Goal: Task Accomplishment & Management: Complete application form

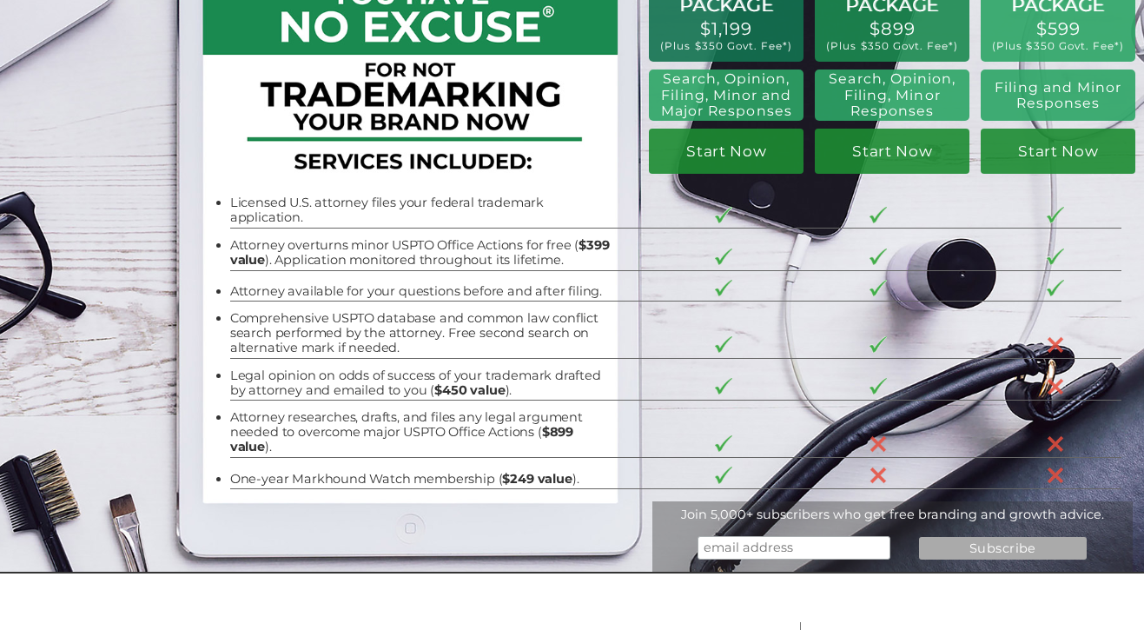
scroll to position [111, 0]
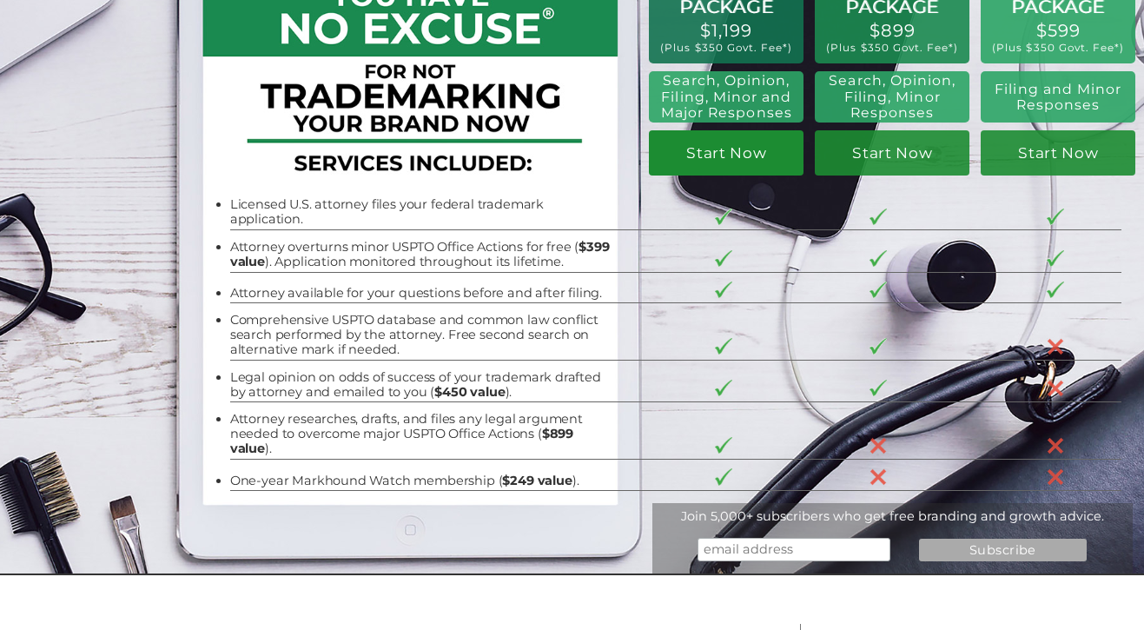
click at [733, 159] on link "Start Now" at bounding box center [726, 152] width 155 height 45
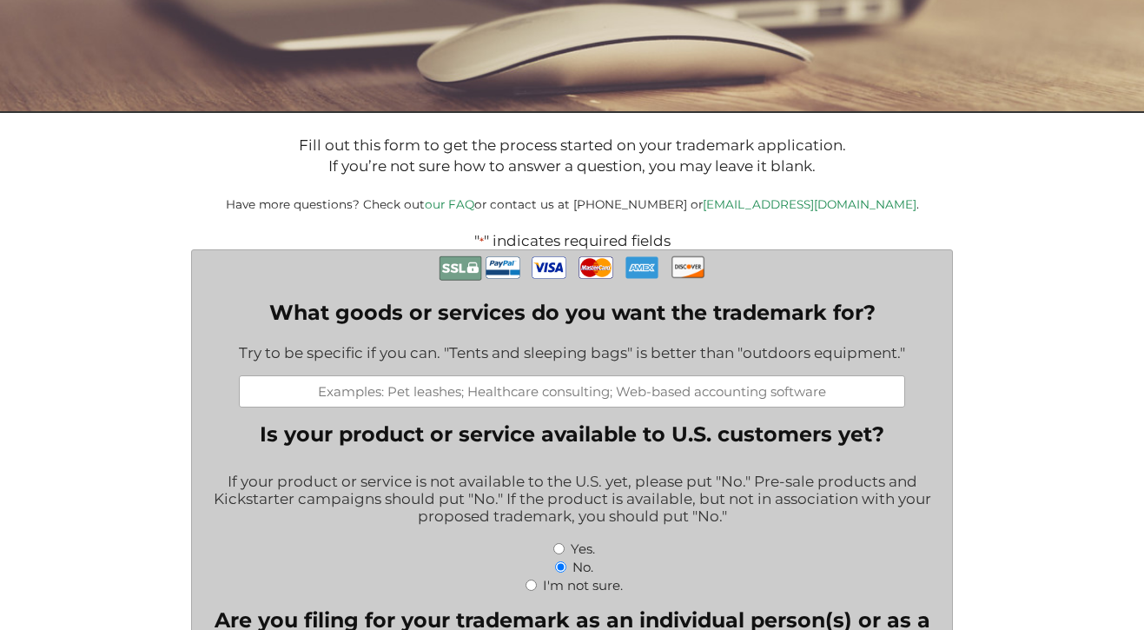
scroll to position [235, 0]
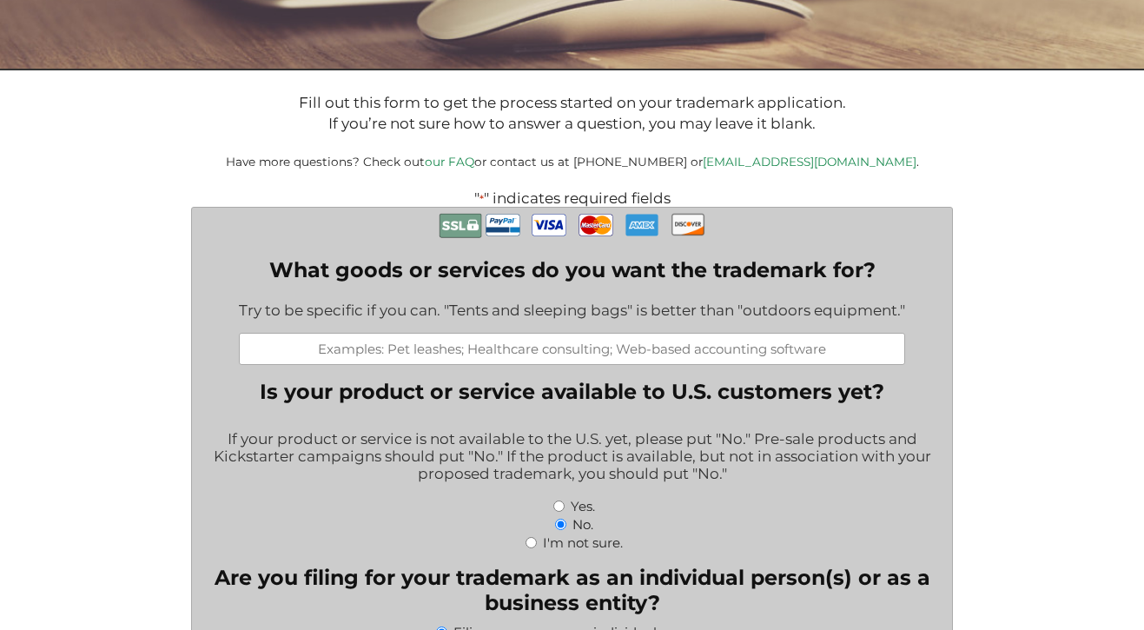
click at [465, 353] on input "What goods or services do you want the trademark for?" at bounding box center [572, 349] width 666 height 32
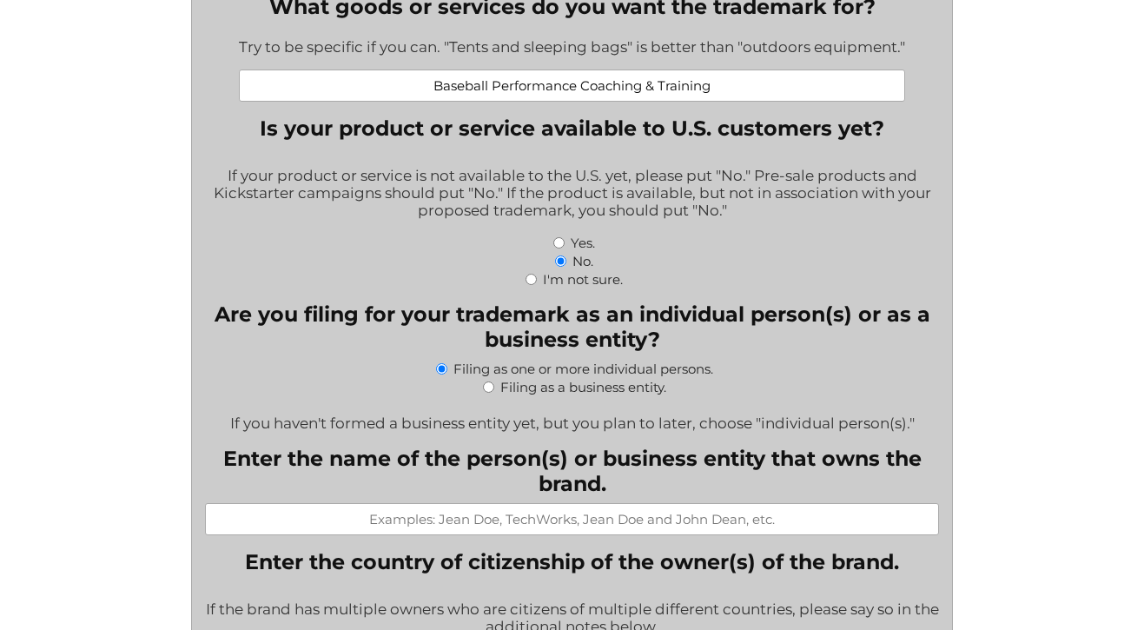
scroll to position [499, 0]
type input "Baseball Performance Coaching & Training"
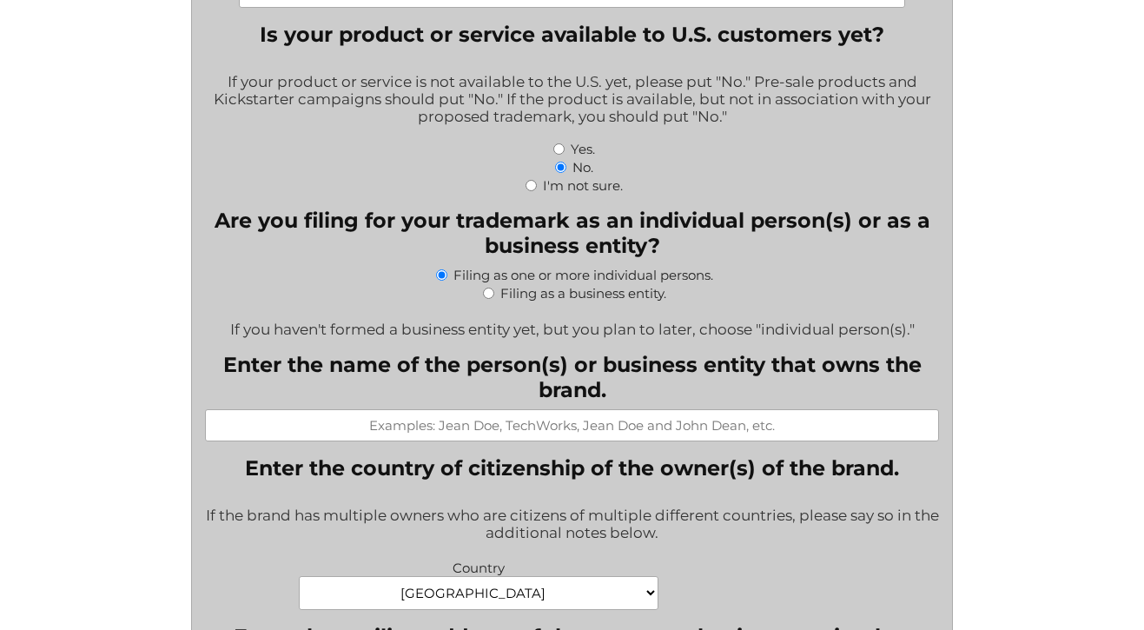
scroll to position [594, 0]
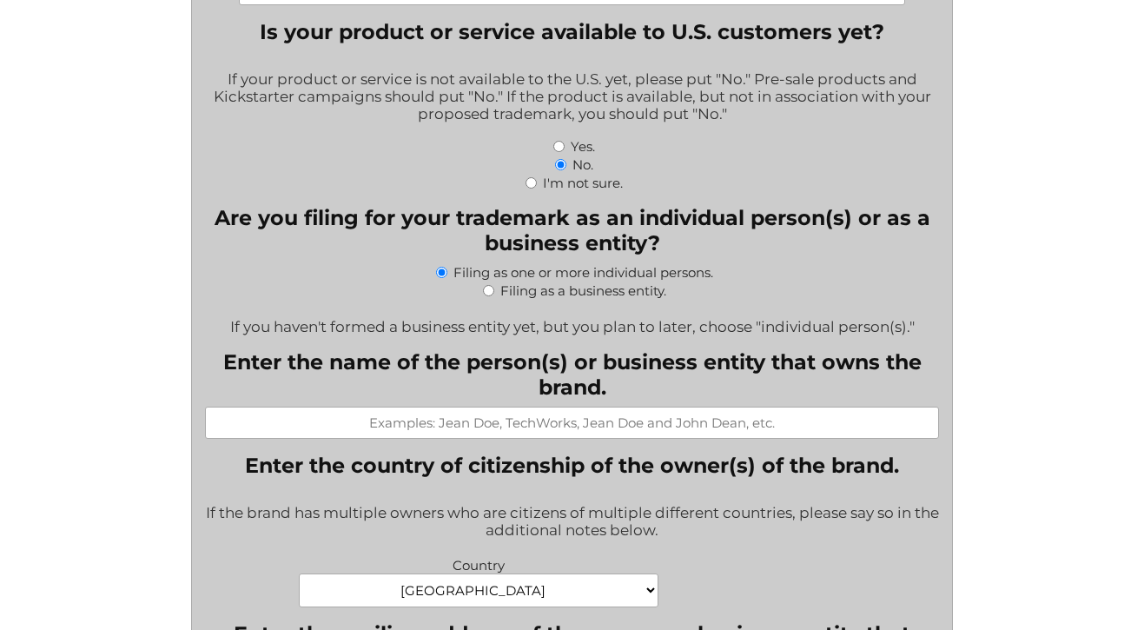
click at [605, 439] on input "Enter the name of the person(s) or business entity that owns the brand." at bounding box center [572, 423] width 734 height 32
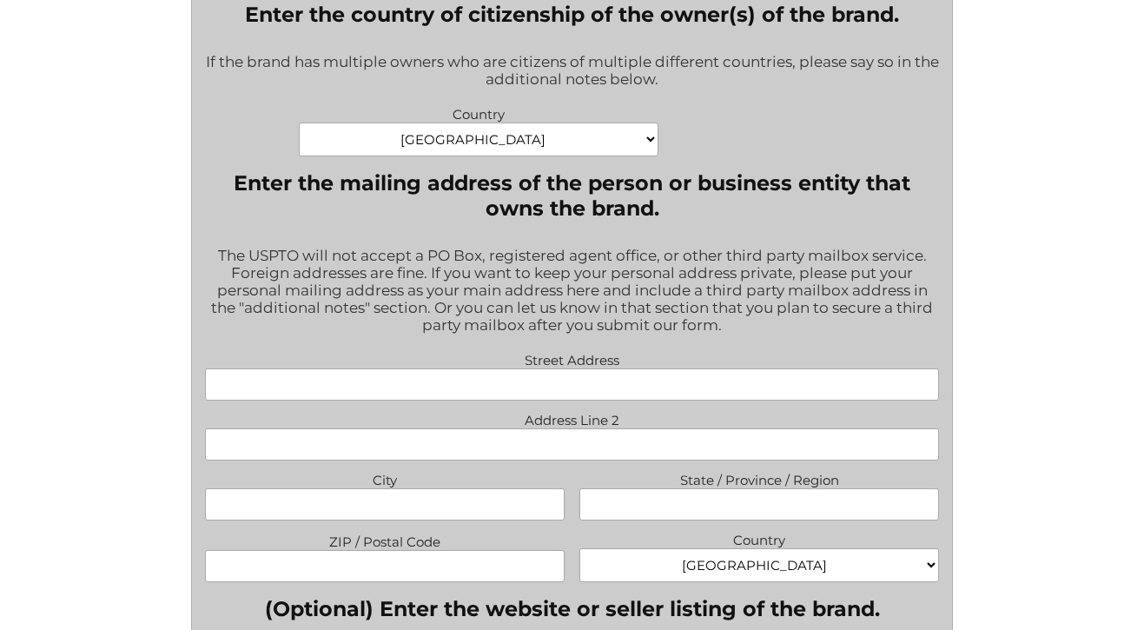
scroll to position [1056, 0]
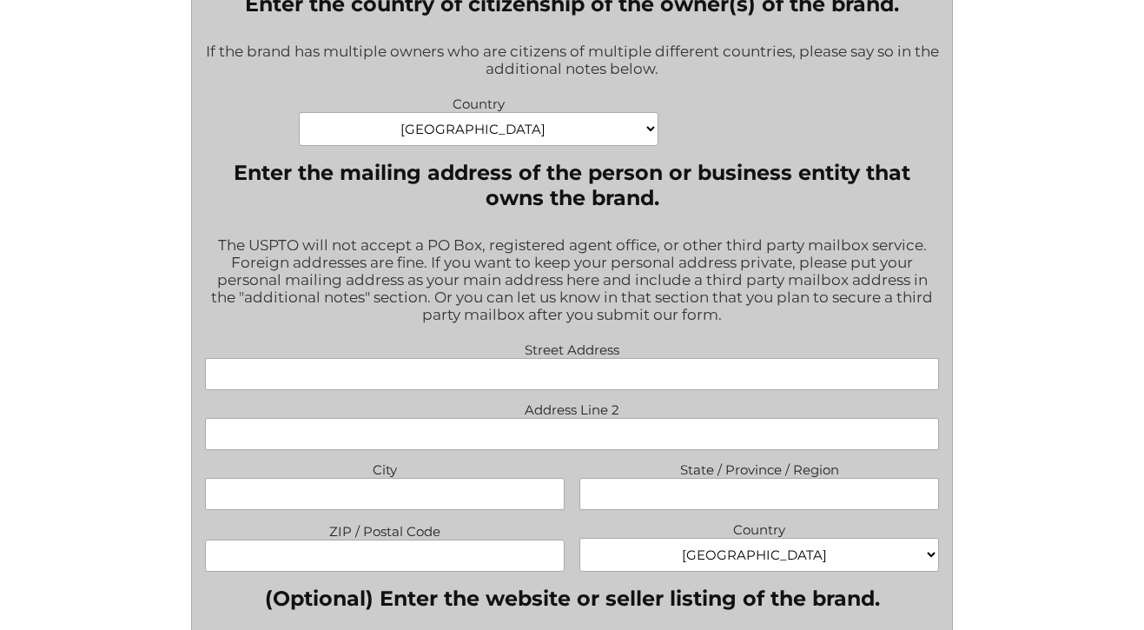
type input "Ben Baggett"
click at [470, 390] on input "Street Address" at bounding box center [572, 374] width 734 height 32
type input "365 Highgrove Dr"
click at [420, 507] on input "City" at bounding box center [385, 494] width 360 height 32
type input "Fayetteville"
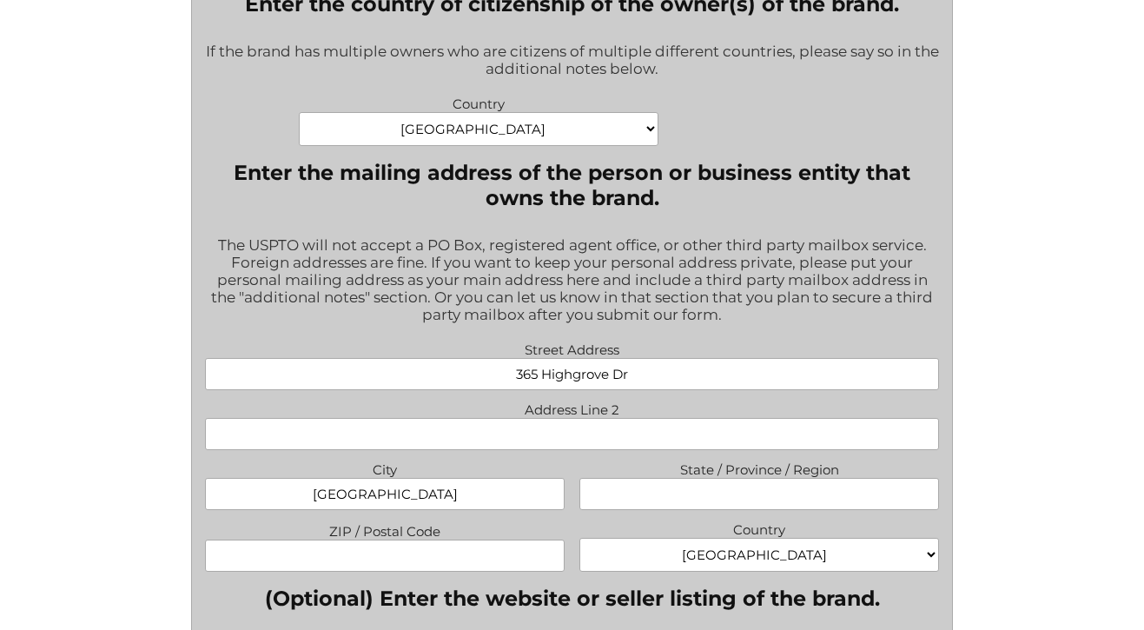
click at [685, 510] on input "State / Province / Region" at bounding box center [760, 494] width 360 height 32
type input "GA"
click at [459, 560] on input "ZIP / Postal Code" at bounding box center [385, 556] width 360 height 32
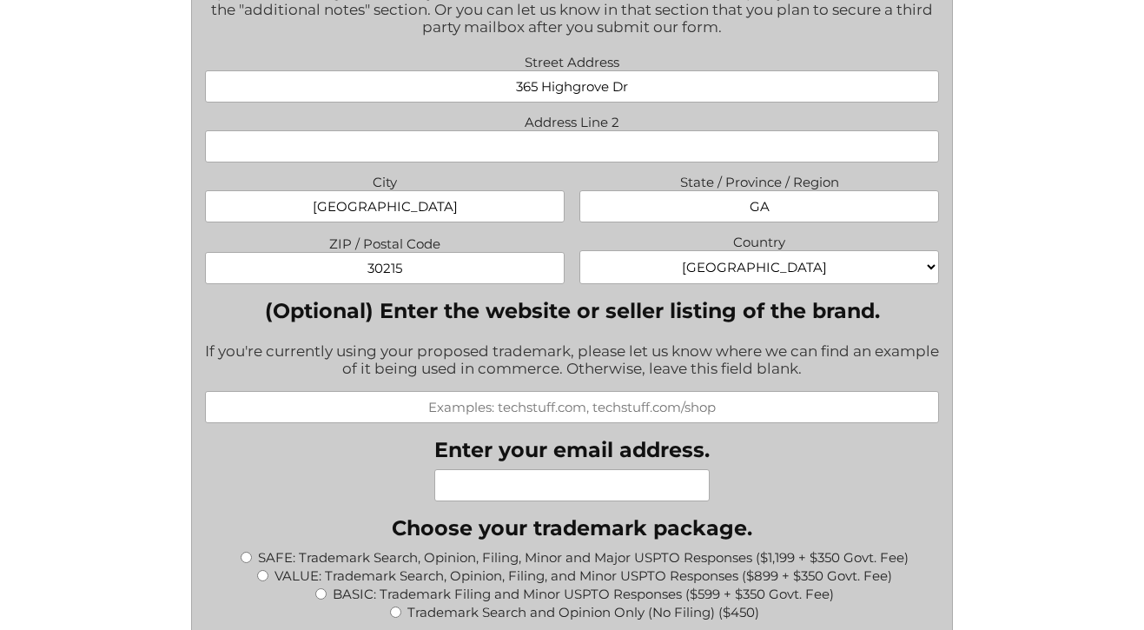
scroll to position [1356, 0]
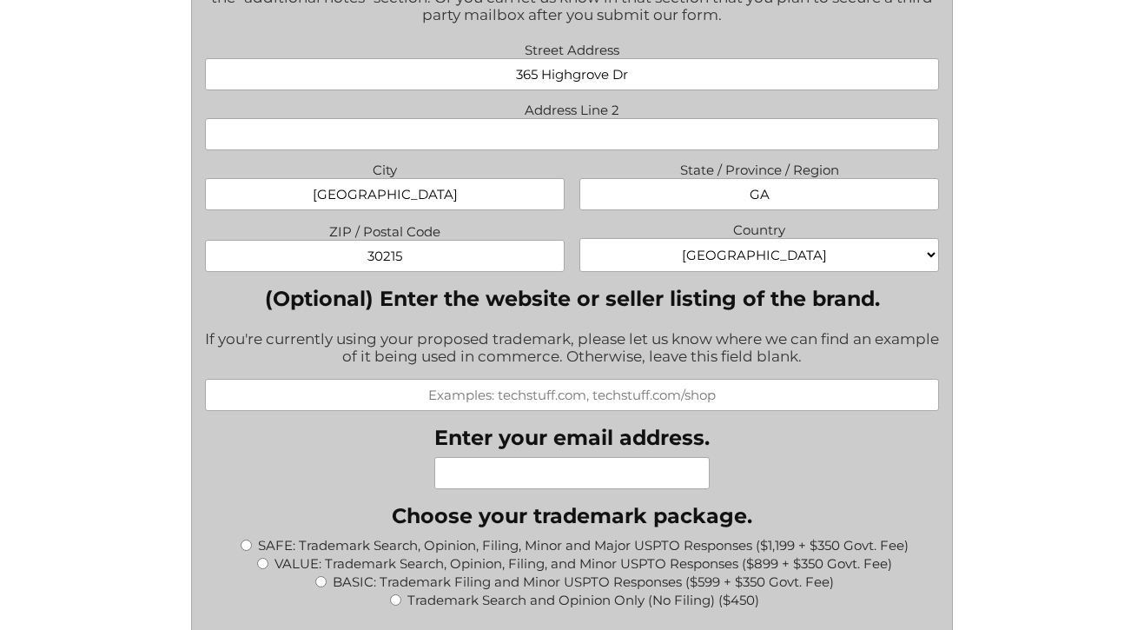
type input "30215"
click at [692, 411] on input "(Optional) Enter the website or seller listing of the brand." at bounding box center [572, 395] width 734 height 32
type input "kinectathletics.com"
click at [673, 489] on input "Enter your email address." at bounding box center [571, 473] width 275 height 32
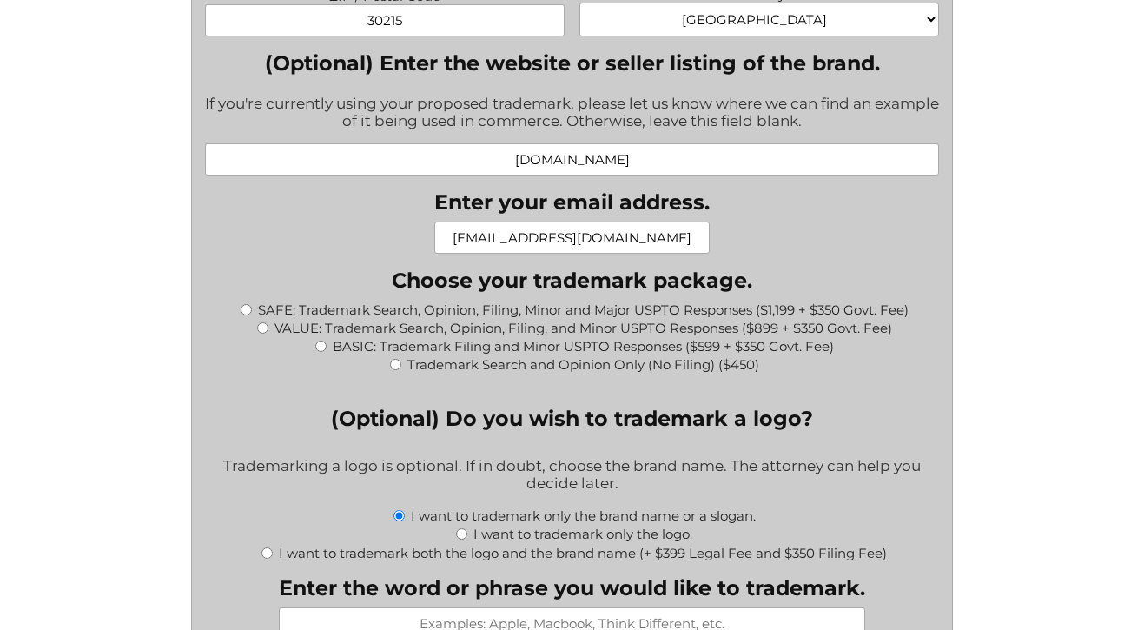
scroll to position [1594, 0]
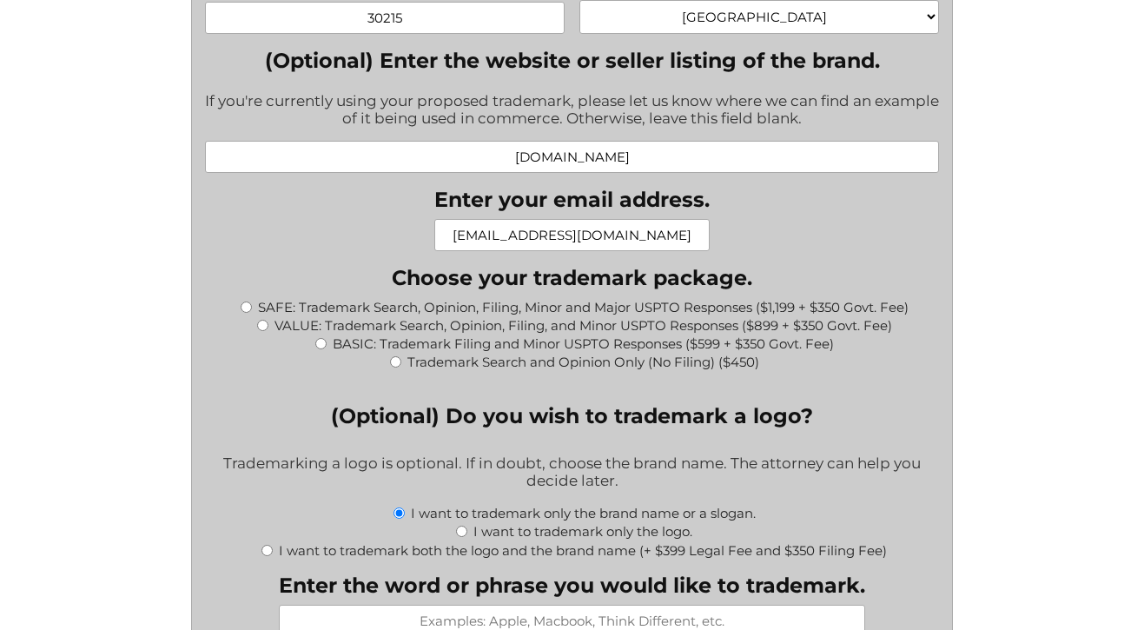
type input "bbaggett@alumni.stanford.edu"
click at [248, 313] on input "SAFE: Trademark Search, Opinion, Filing, Minor and Major USPTO Responses ($1,19…" at bounding box center [246, 307] width 11 height 11
radio input "true"
type input "$1,549.00"
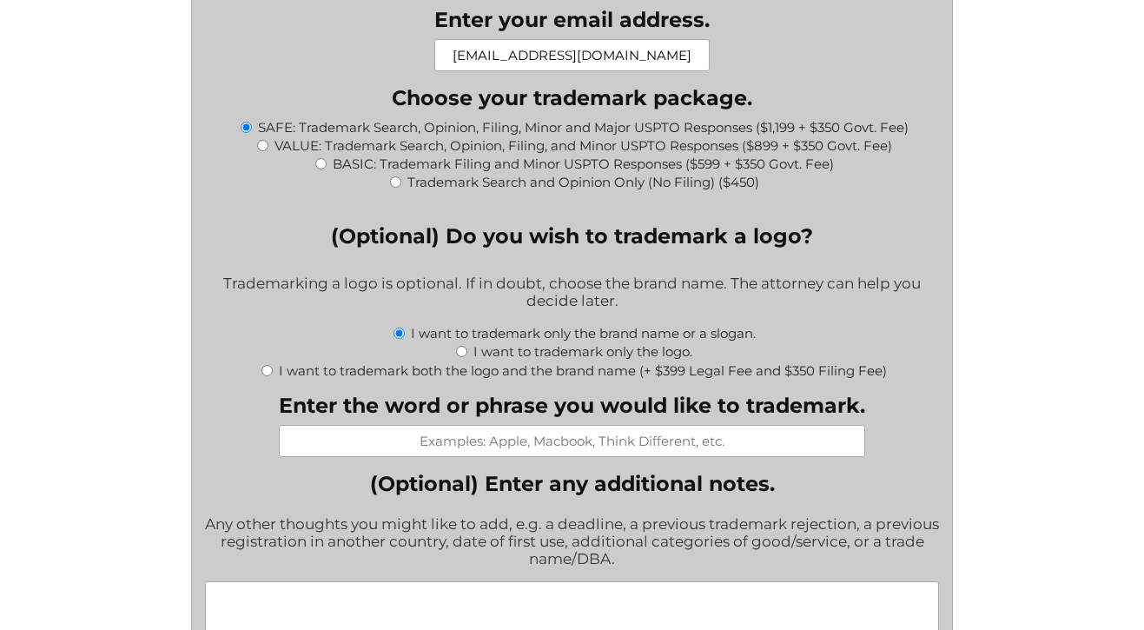
scroll to position [1781, 0]
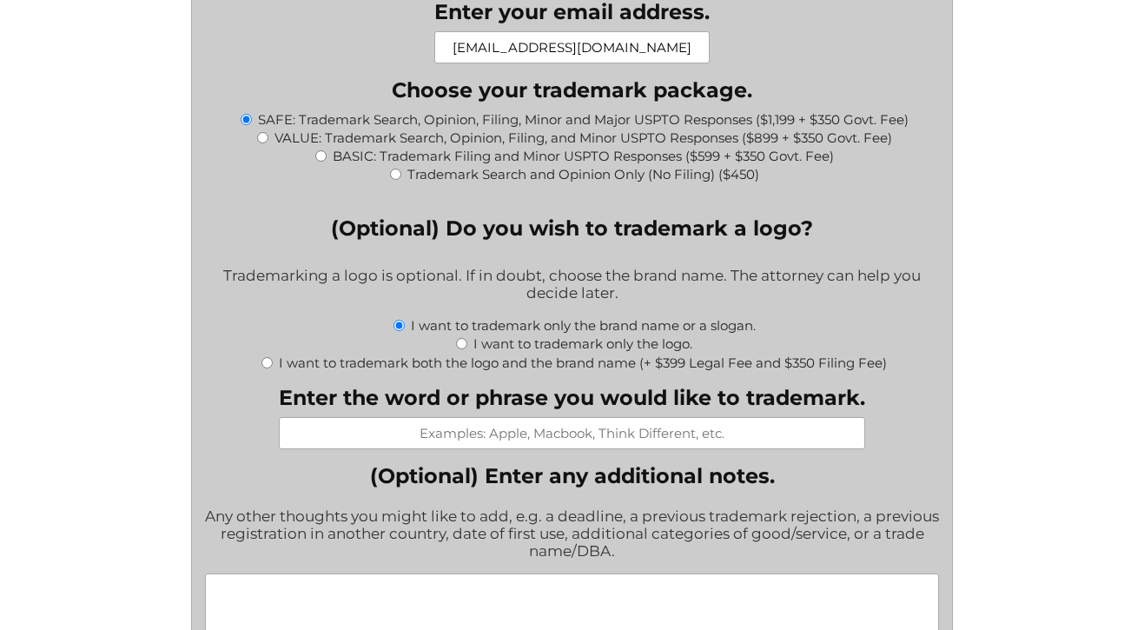
click at [268, 368] on input "I want to trademark both the logo and the brand name (+ $399 Legal Fee and $350…" at bounding box center [267, 362] width 11 height 11
radio input "true"
type input "$2,298.00"
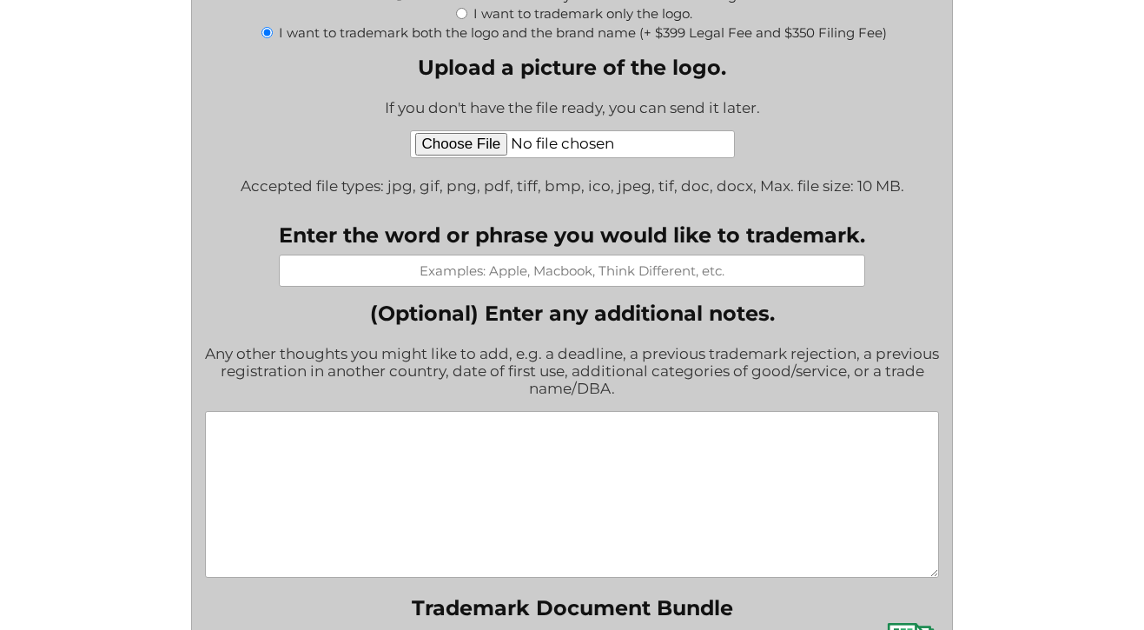
scroll to position [2112, 0]
click at [589, 286] on input "Enter the word or phrase you would like to trademark." at bounding box center [572, 270] width 587 height 32
type input "Kinect Athletics"
click at [443, 149] on input "Upload a picture of the logo." at bounding box center [572, 143] width 325 height 28
click at [480, 150] on input "Upload a picture of the logo." at bounding box center [572, 143] width 325 height 28
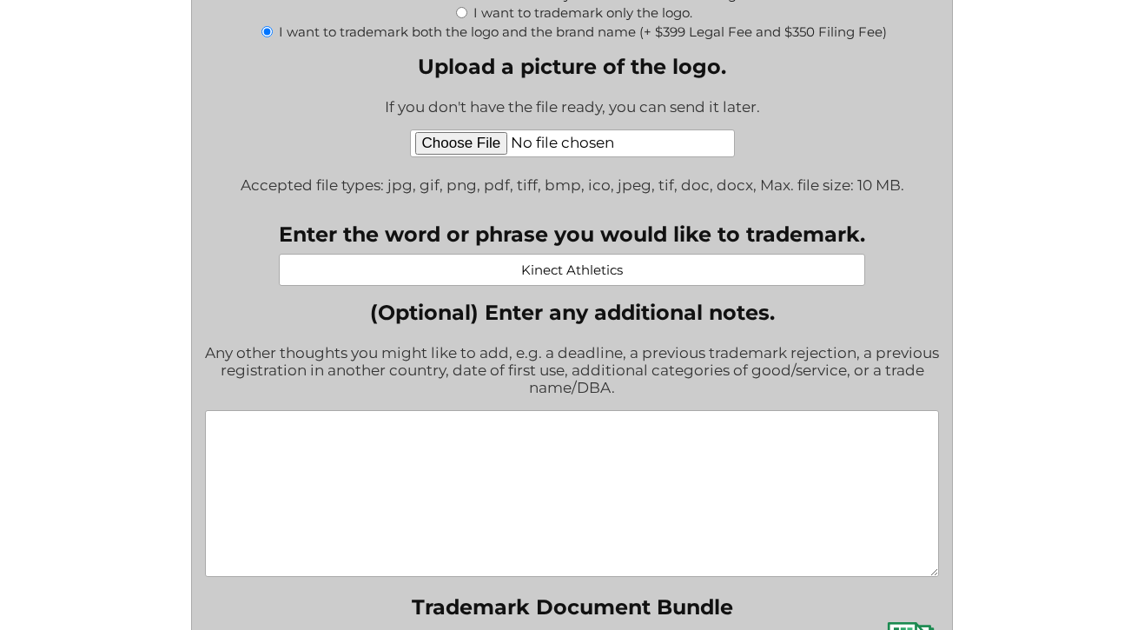
type input "C:\fakepath\Neon_K&Kinect_Purple@2x.png"
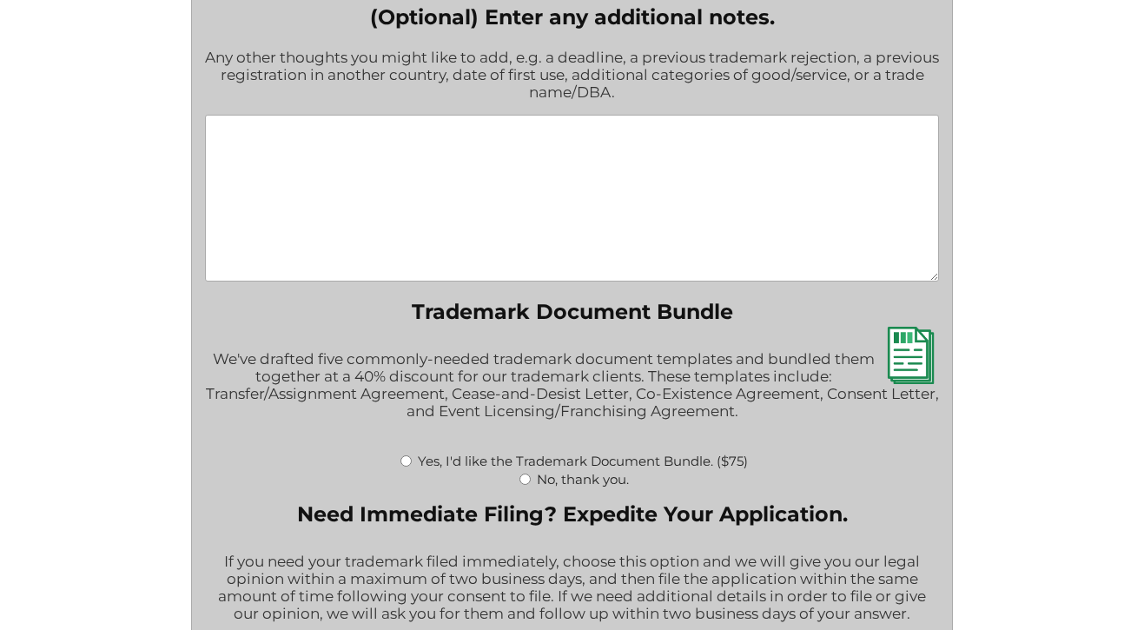
scroll to position [2398, 0]
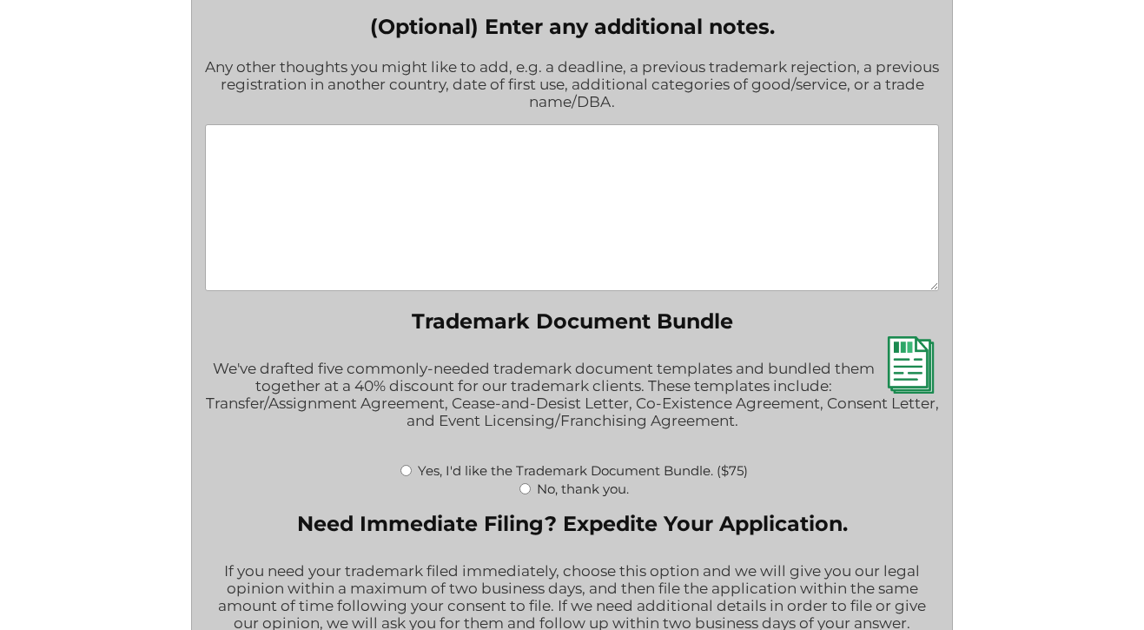
click at [414, 170] on textarea "(Optional) Enter any additional notes." at bounding box center [572, 207] width 734 height 167
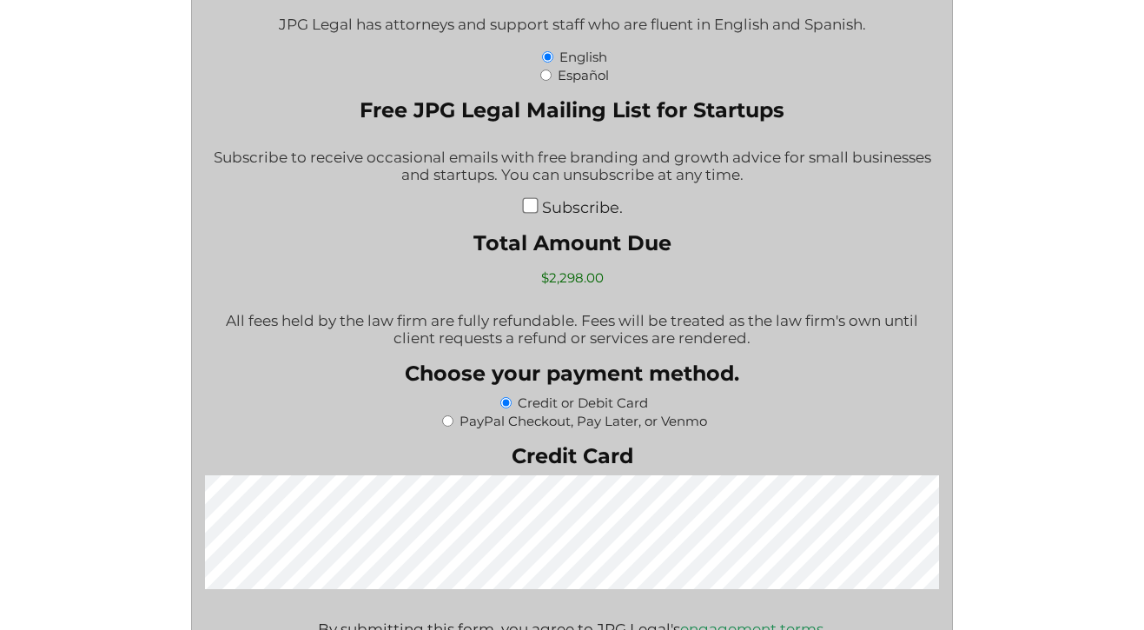
scroll to position [3345, 0]
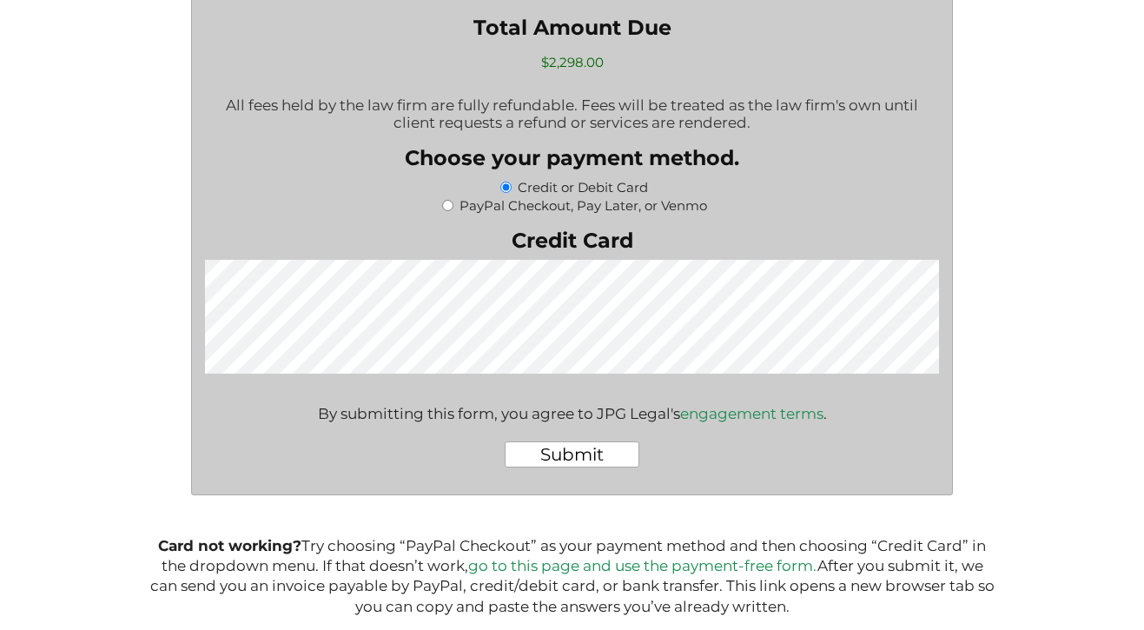
type textarea "I don't have date of first use yet, I would like to get everything"
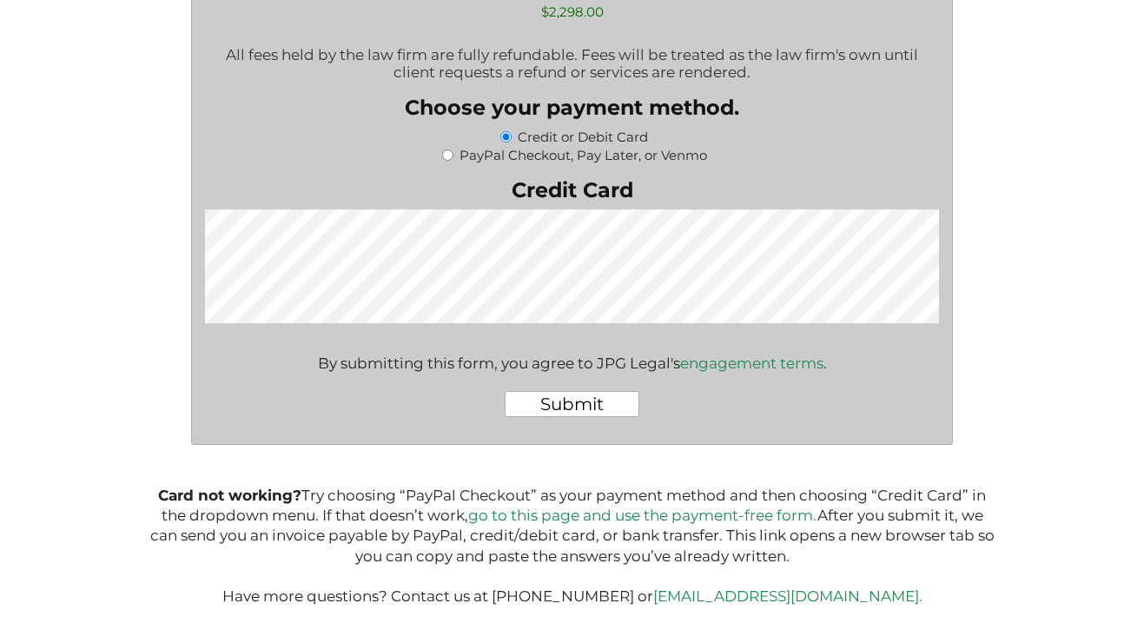
scroll to position [3428, 0]
drag, startPoint x: 698, startPoint y: 599, endPoint x: 845, endPoint y: 600, distance: 146.9
click at [845, 600] on p "Card not working? Try choosing “PayPal Checkout” as your payment method and the…" at bounding box center [572, 547] width 847 height 122
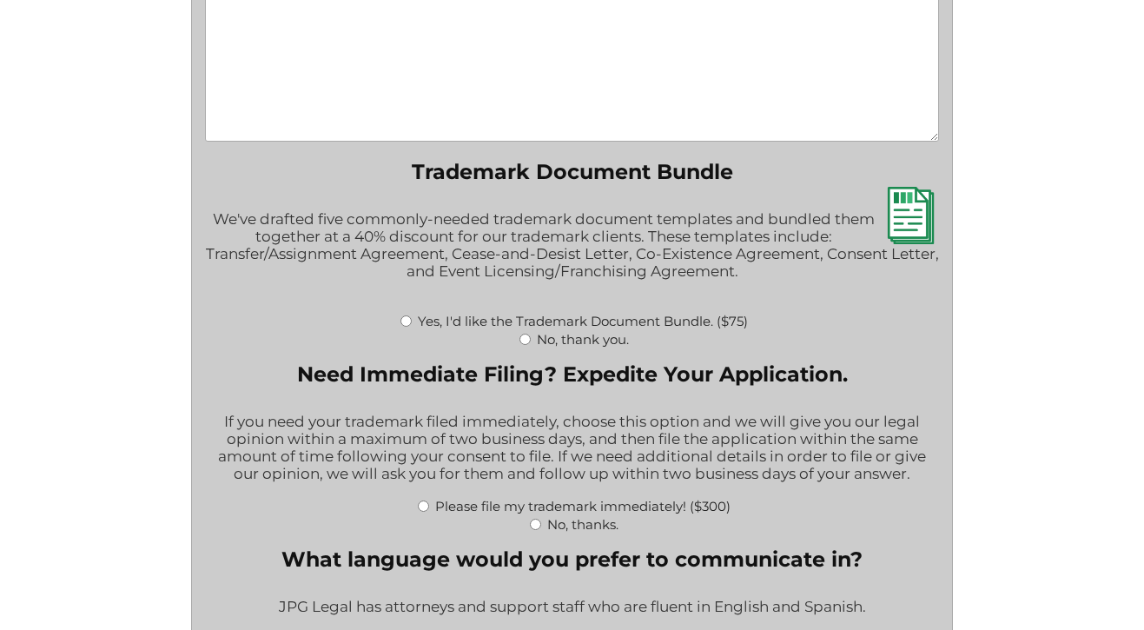
scroll to position [2673, 0]
